Goal: Information Seeking & Learning: Understand process/instructions

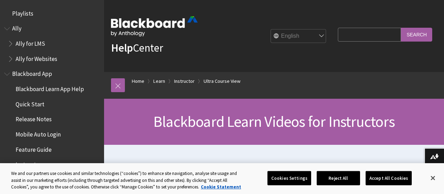
scroll to position [1022, 0]
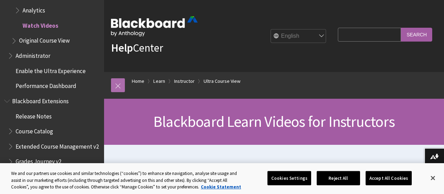
click at [119, 89] on link at bounding box center [118, 85] width 14 height 14
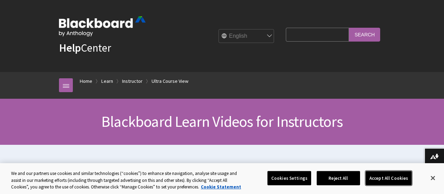
click at [387, 182] on button "Accept All Cookies" at bounding box center [389, 178] width 46 height 15
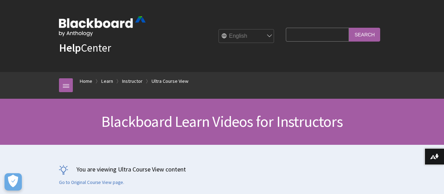
scroll to position [122, 0]
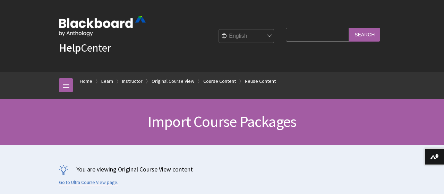
scroll to position [368, 0]
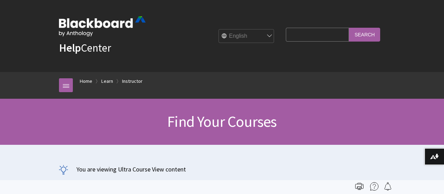
scroll to position [122, 0]
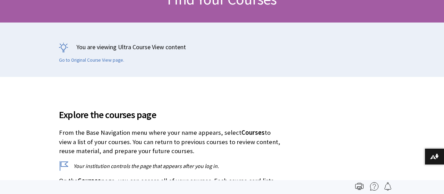
drag, startPoint x: 196, startPoint y: 99, endPoint x: 178, endPoint y: 30, distance: 71.3
